Goal: Transaction & Acquisition: Purchase product/service

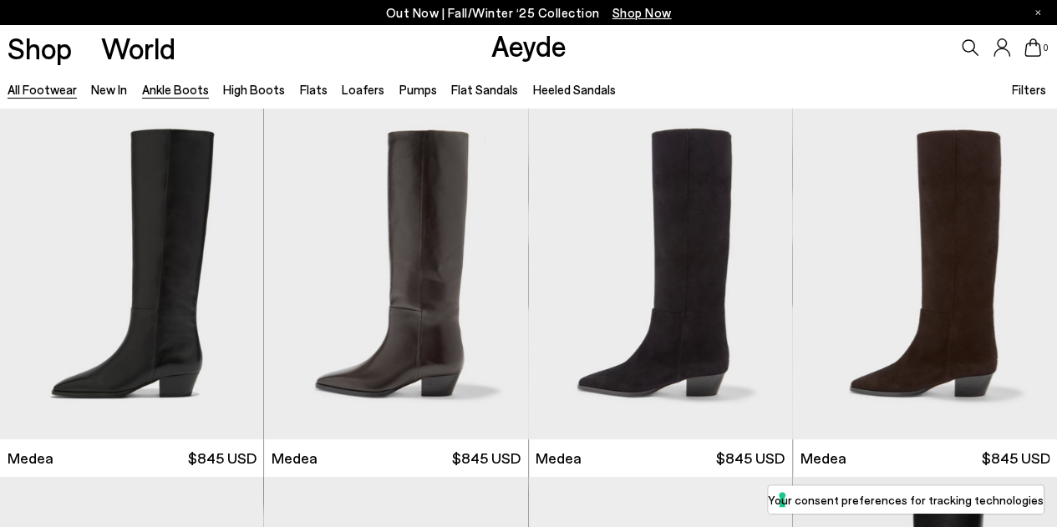
click at [191, 91] on link "Ankle Boots" at bounding box center [175, 89] width 67 height 15
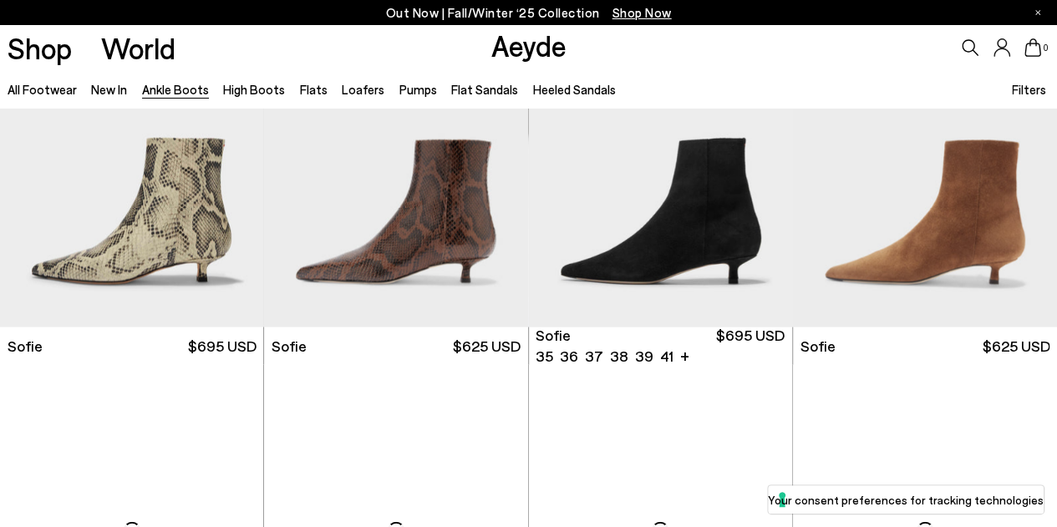
scroll to position [1839, 0]
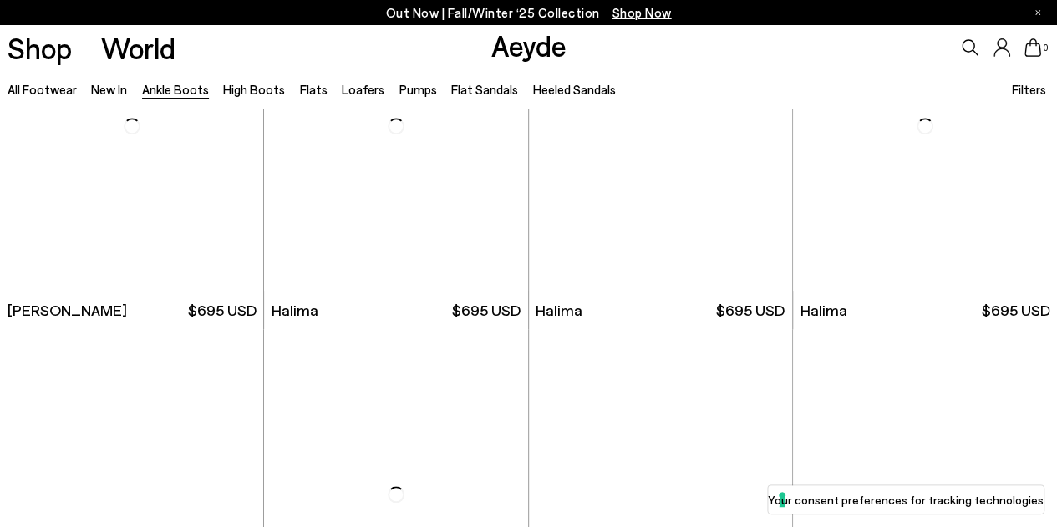
scroll to position [3928, 0]
